Goal: Information Seeking & Learning: Learn about a topic

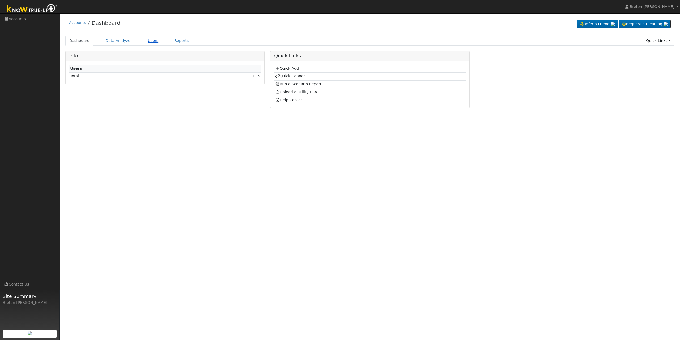
click at [147, 39] on link "Users" at bounding box center [153, 41] width 19 height 10
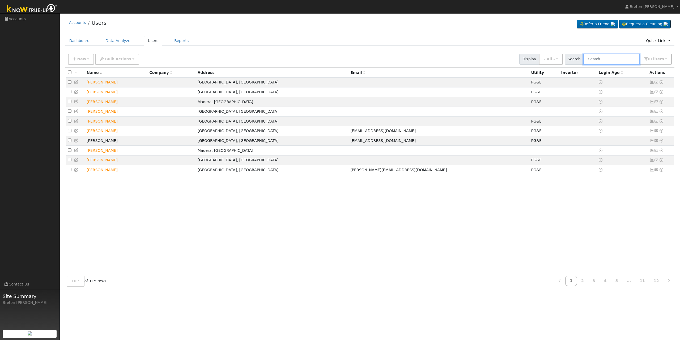
click at [610, 60] on input "text" at bounding box center [611, 59] width 56 height 11
type input "marco"
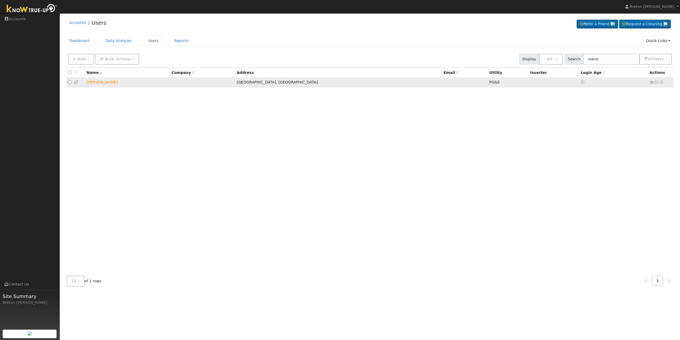
click at [649, 82] on icon at bounding box center [651, 82] width 5 height 4
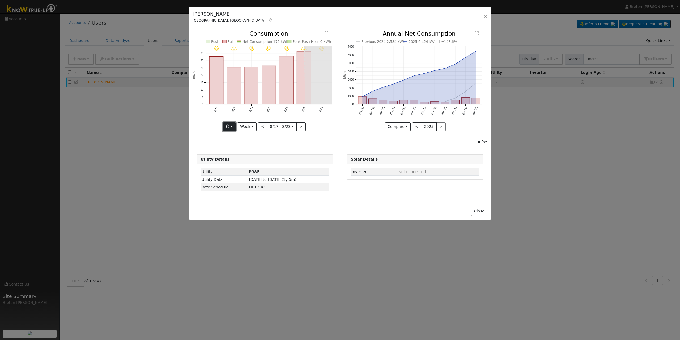
click at [232, 125] on button "button" at bounding box center [229, 126] width 13 height 9
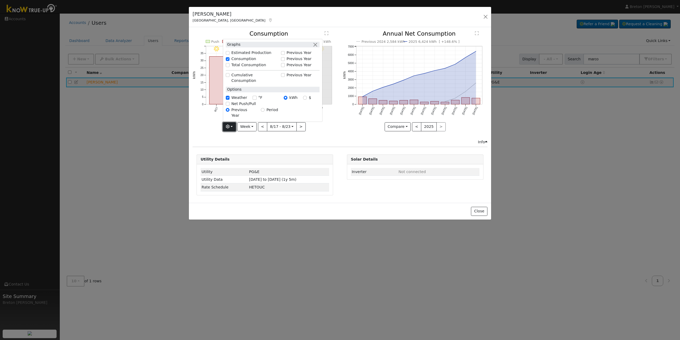
click at [232, 125] on button "button" at bounding box center [229, 126] width 13 height 9
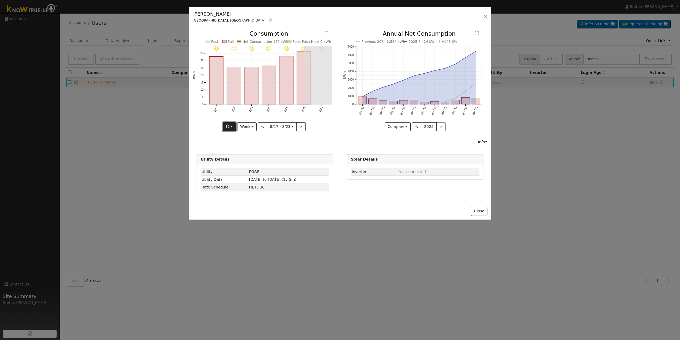
click at [226, 125] on button "button" at bounding box center [229, 126] width 13 height 9
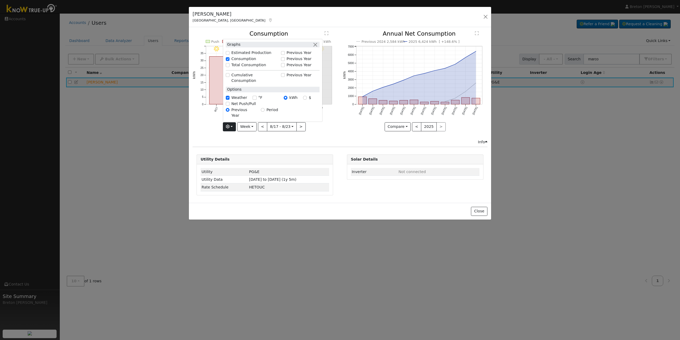
click at [373, 163] on div "Solar Details" at bounding box center [415, 160] width 136 height 10
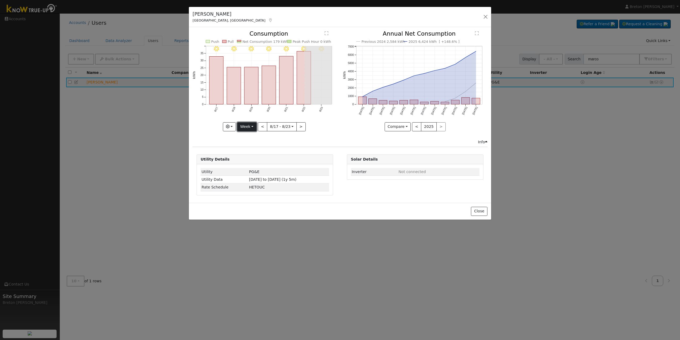
click at [248, 127] on button "Week" at bounding box center [246, 126] width 19 height 9
click at [245, 158] on link "Year" at bounding box center [255, 159] width 37 height 7
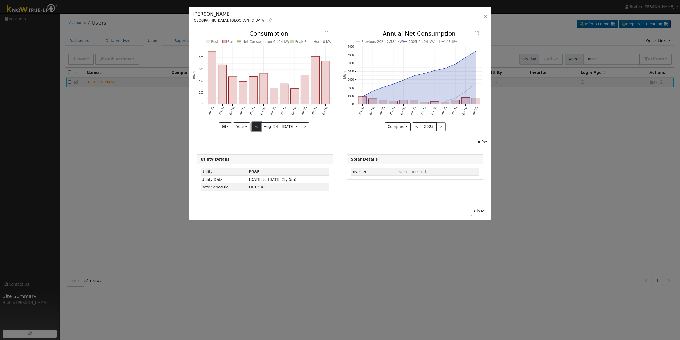
click at [257, 128] on button "<" at bounding box center [255, 126] width 9 height 9
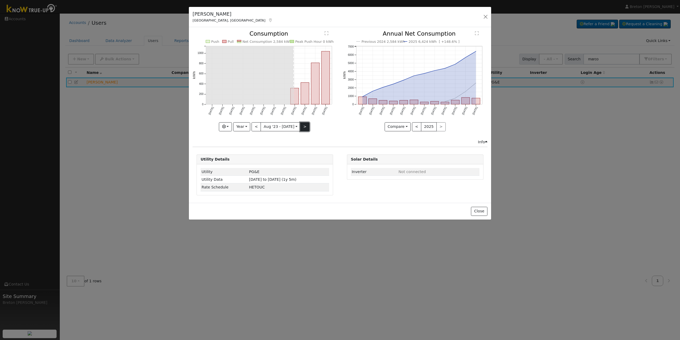
click at [302, 125] on button ">" at bounding box center [304, 126] width 9 height 9
type input "[DATE]"
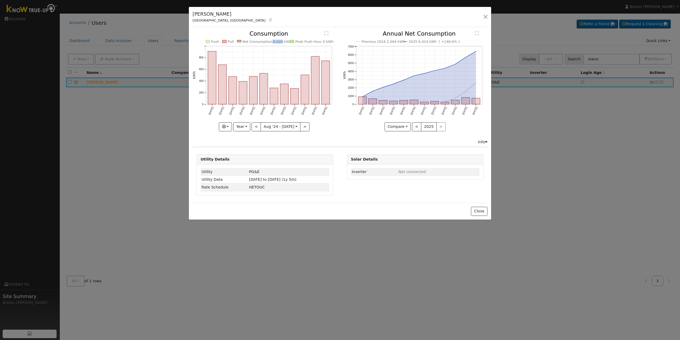
drag, startPoint x: 268, startPoint y: 42, endPoint x: 278, endPoint y: 42, distance: 9.8
click at [278, 42] on text "Net Consumption 6,424 kWh" at bounding box center [266, 42] width 49 height 4
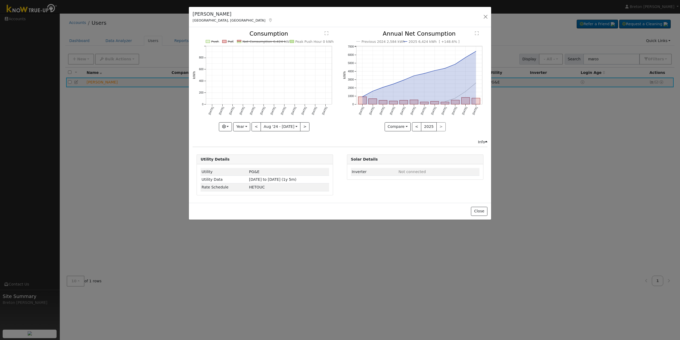
click at [274, 44] on icon "Push Pull Net Consumption 6,424 kWh Peak Push Hour 0 kWh [DATE] Sep '[DATE] Nov…" at bounding box center [265, 79] width 144 height 97
click at [275, 41] on line at bounding box center [264, 41] width 44 height 0
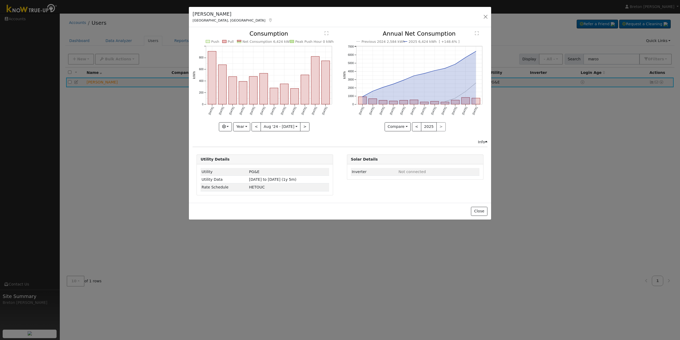
click at [337, 131] on div "Push Pull Net Consumption 6,424 kWh Peak Push Hour 0 kWh [DATE] Sep '[DATE] Nov…" at bounding box center [265, 85] width 150 height 108
